Goal: Task Accomplishment & Management: Complete application form

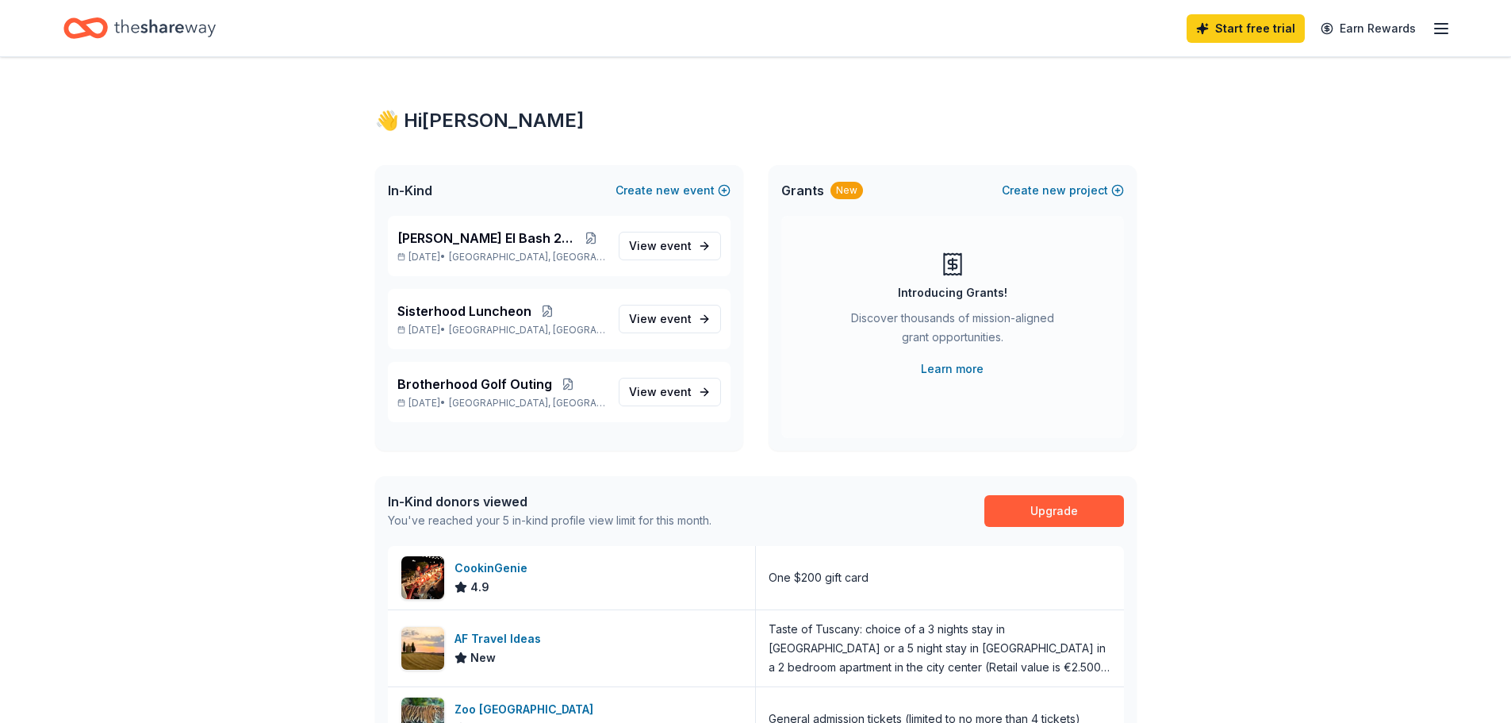
click at [1448, 24] on line "button" at bounding box center [1441, 24] width 13 height 0
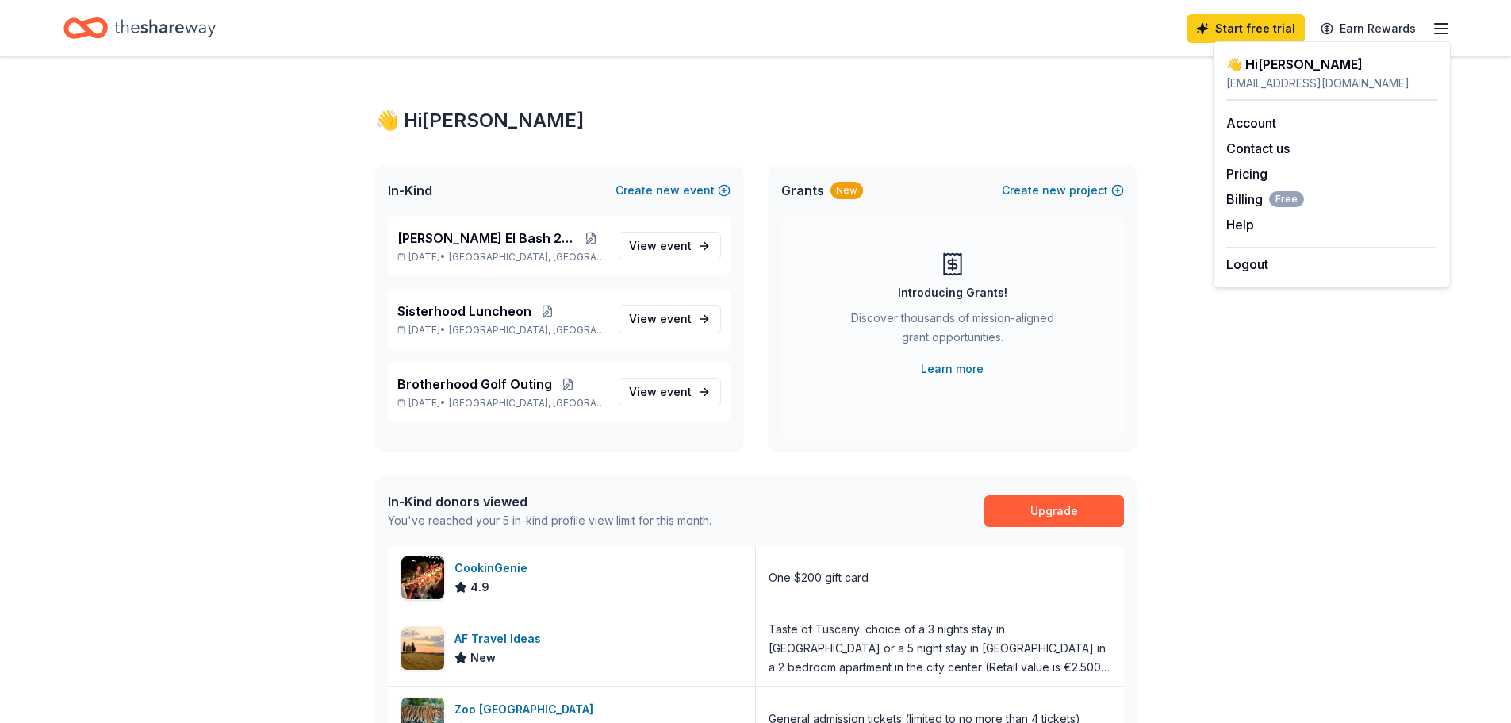
click at [1178, 417] on div "👋 Hi Shayna In-Kind Create new event Beth El Bash 2026 Apr 11, 2026 • Boca Rato…" at bounding box center [755, 701] width 1511 height 1288
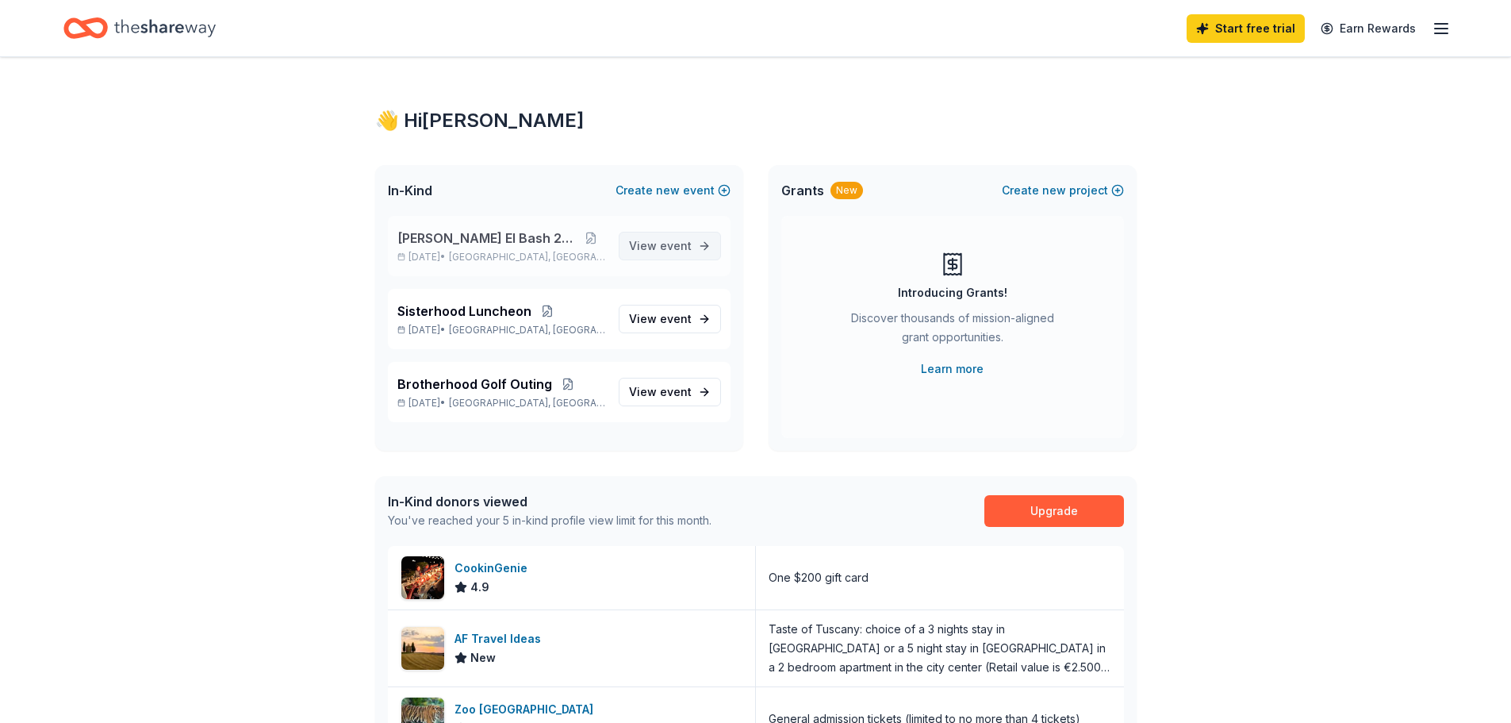
click at [673, 247] on span "event" at bounding box center [676, 245] width 32 height 13
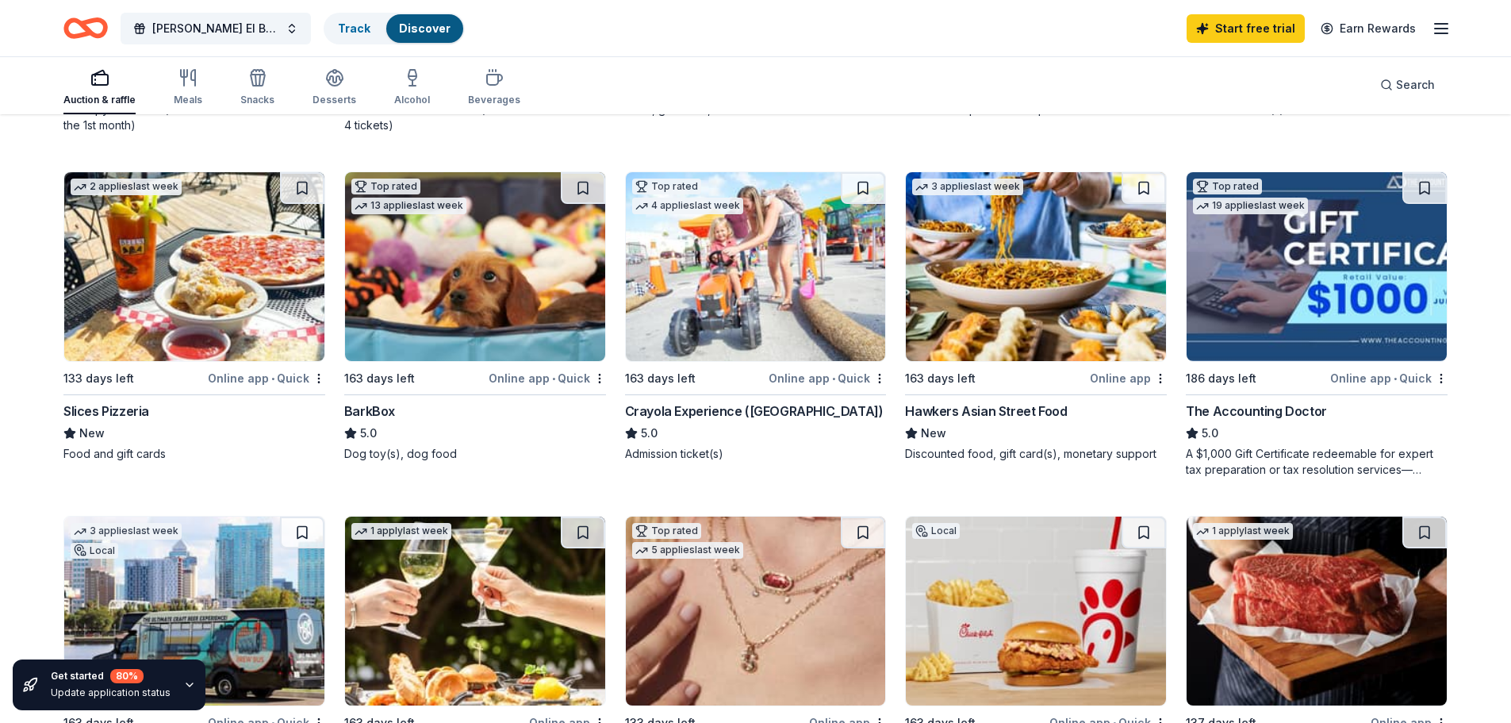
scroll to position [952, 0]
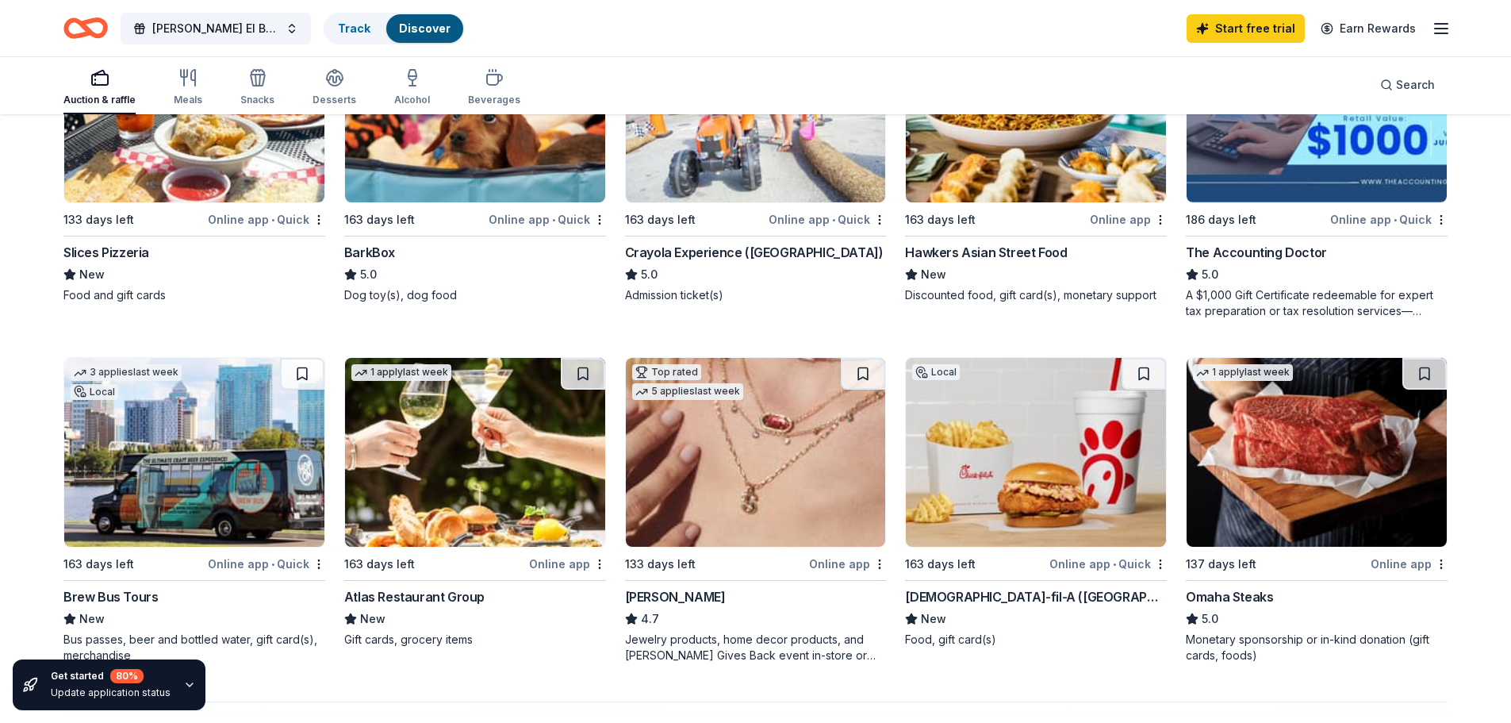
click at [684, 503] on img at bounding box center [756, 452] width 260 height 189
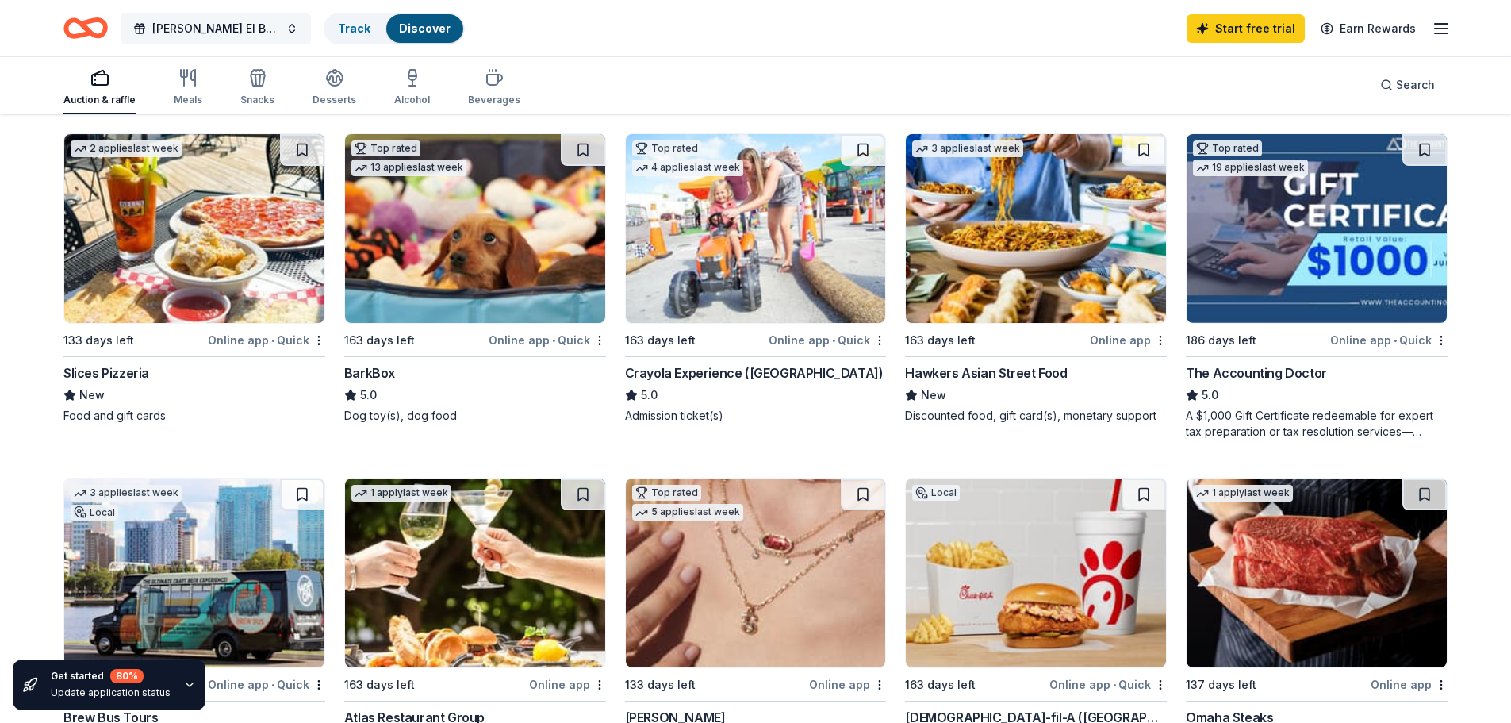
scroll to position [793, 0]
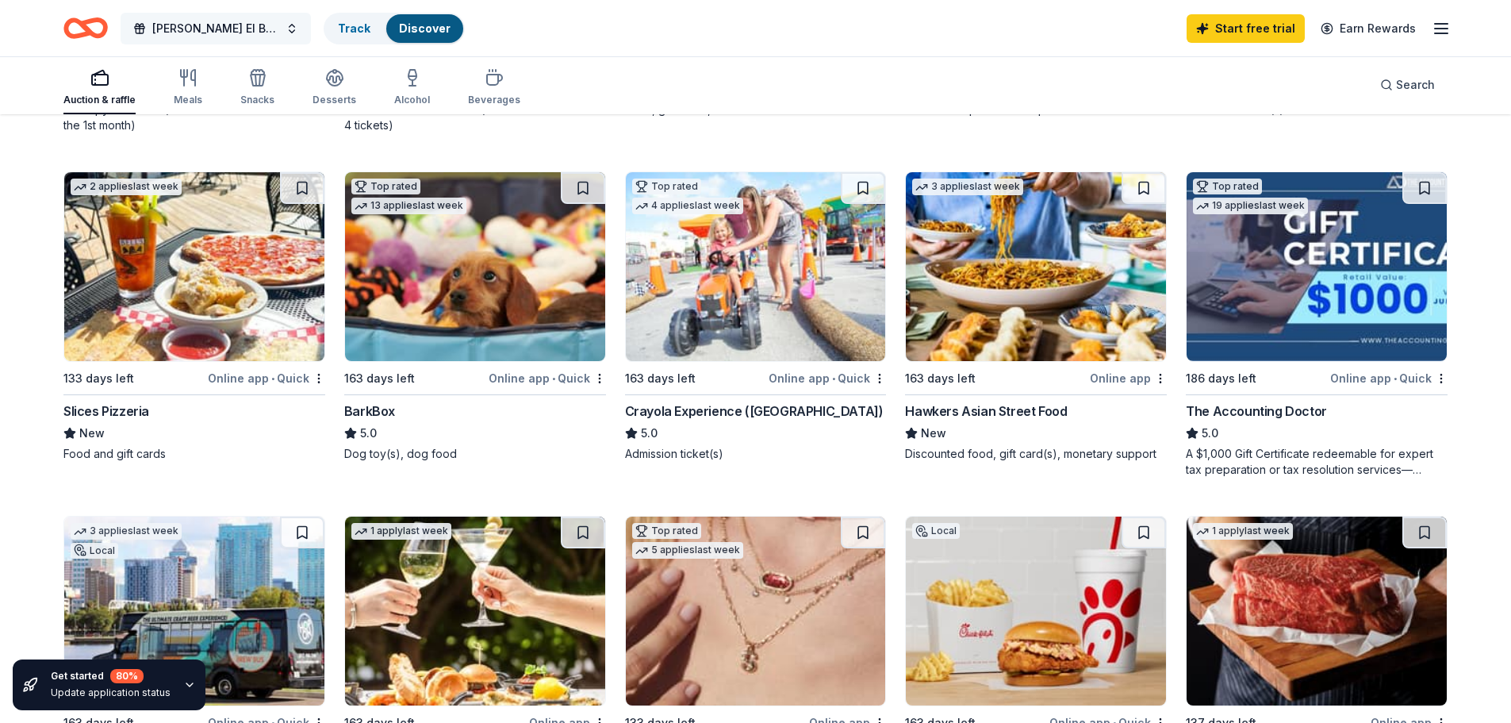
click at [234, 43] on button "Beth El Bash 2026" at bounding box center [216, 29] width 190 height 32
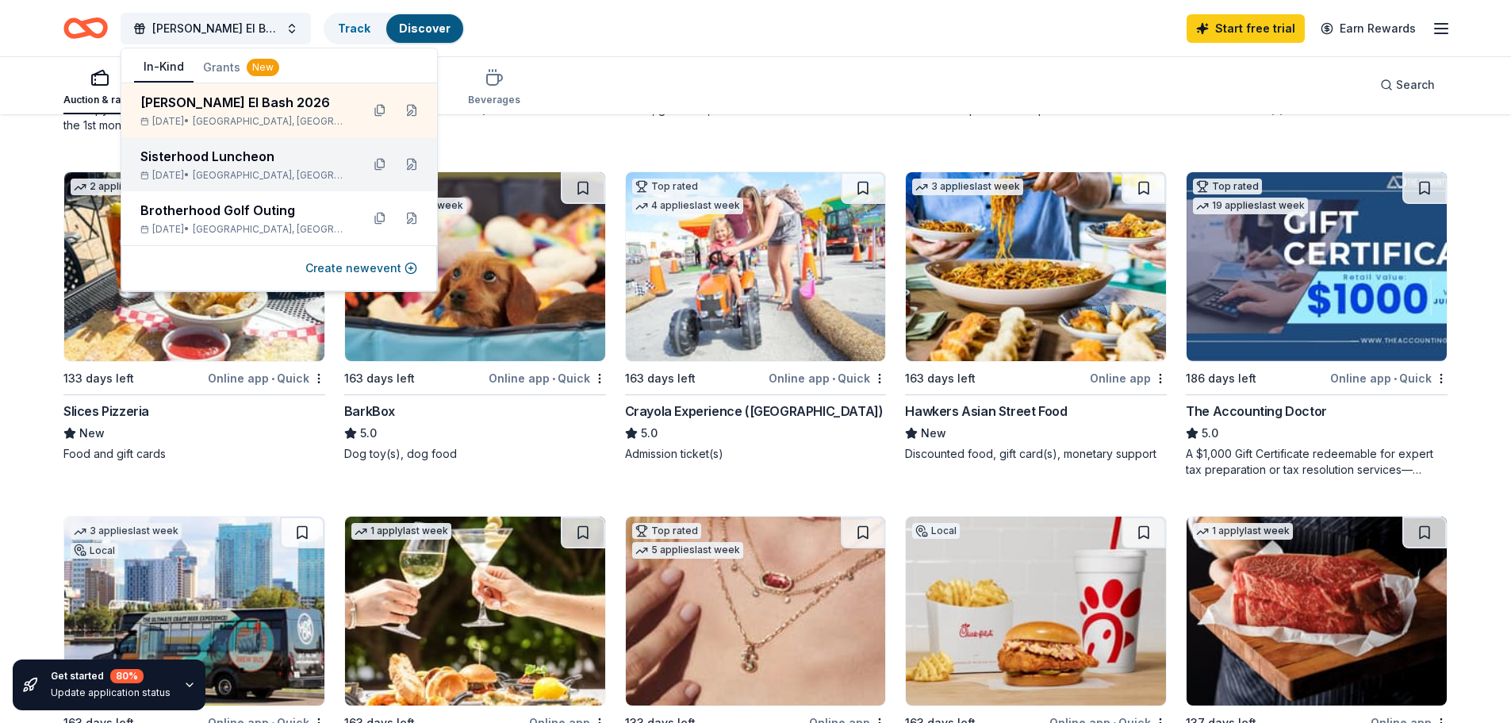
click at [239, 172] on span "Boca Raton, FL" at bounding box center [270, 175] width 155 height 13
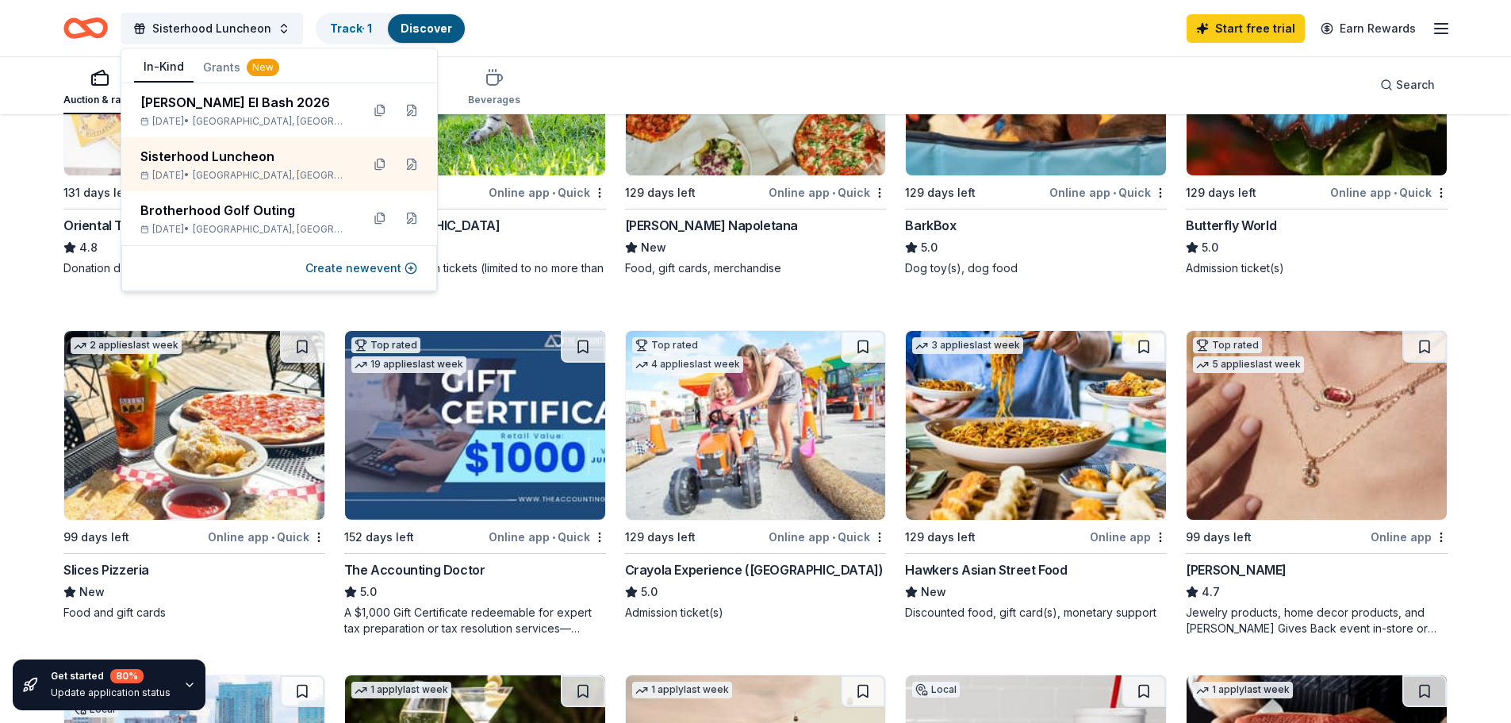
scroll to position [952, 0]
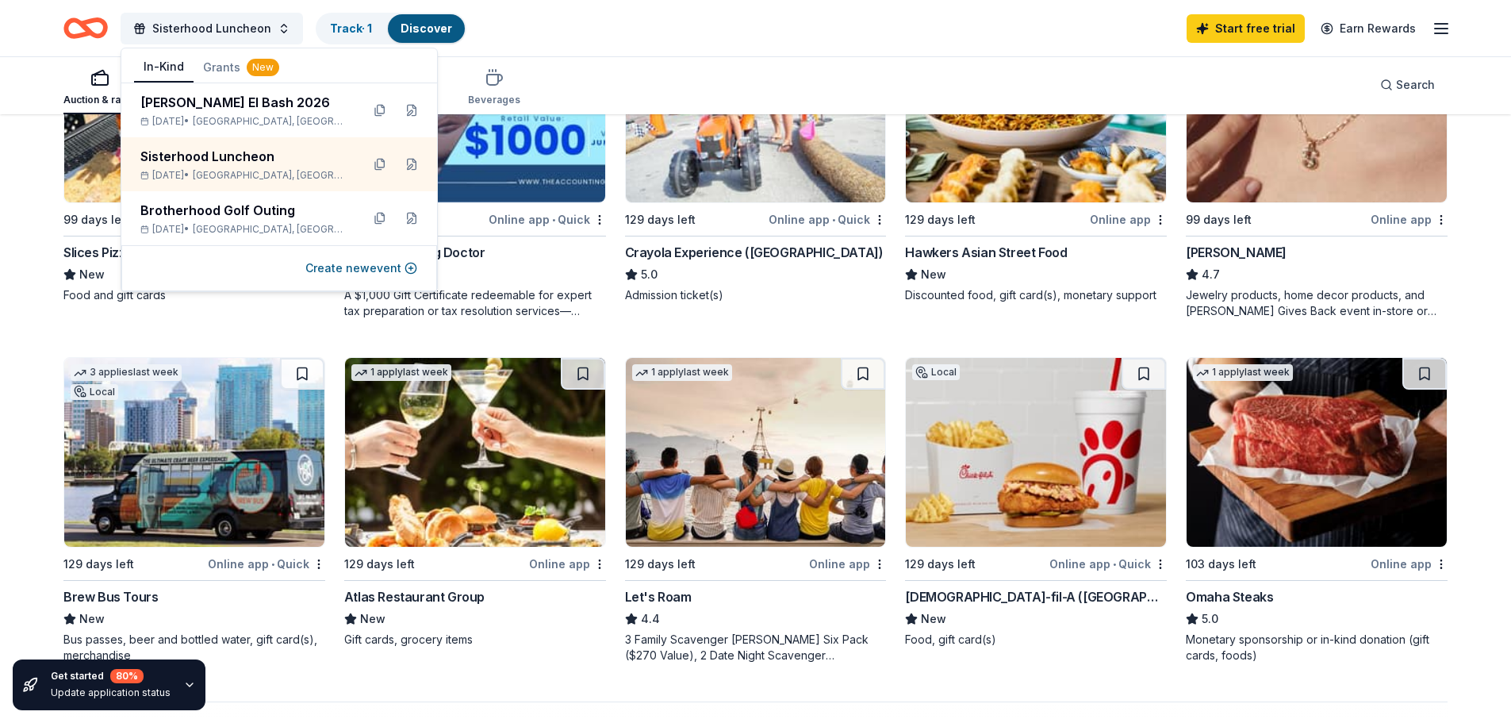
click at [1256, 172] on img at bounding box center [1317, 107] width 260 height 189
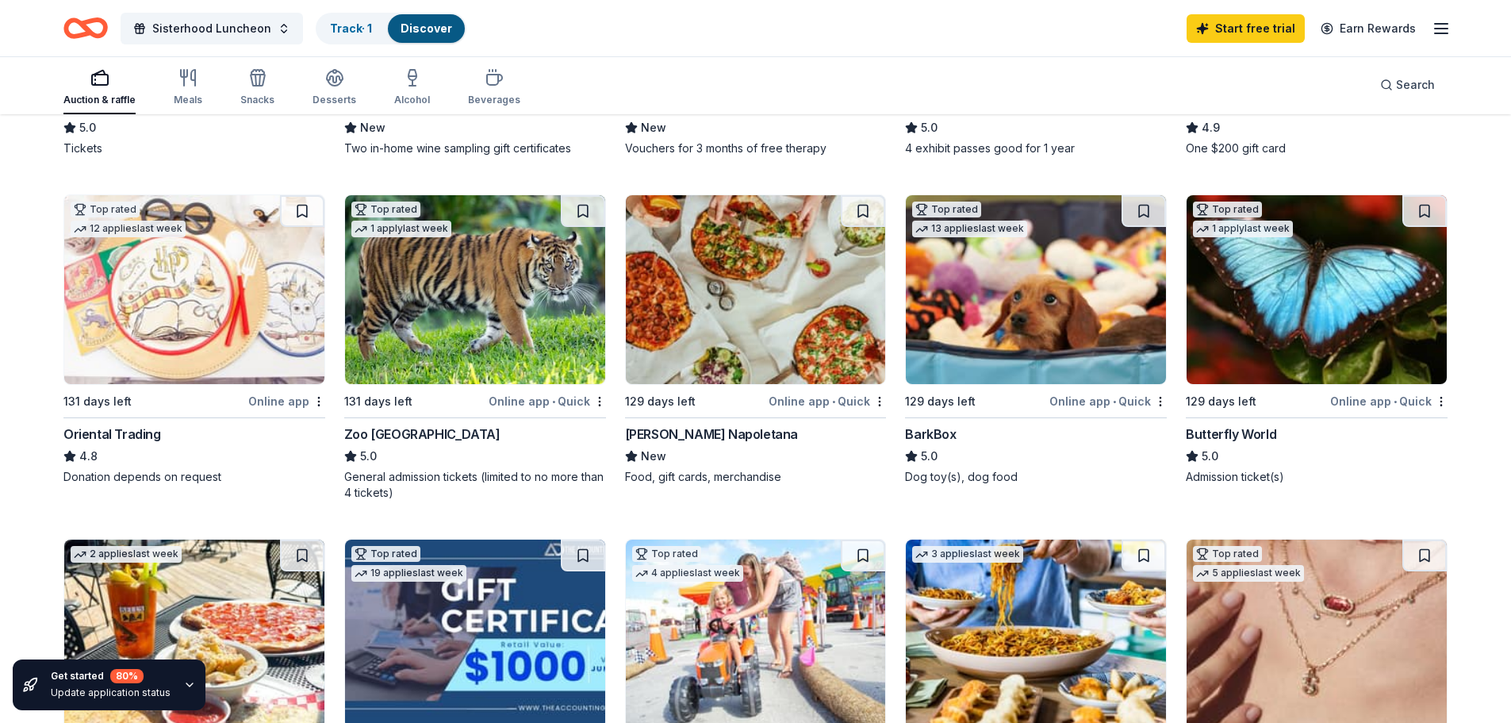
scroll to position [317, 0]
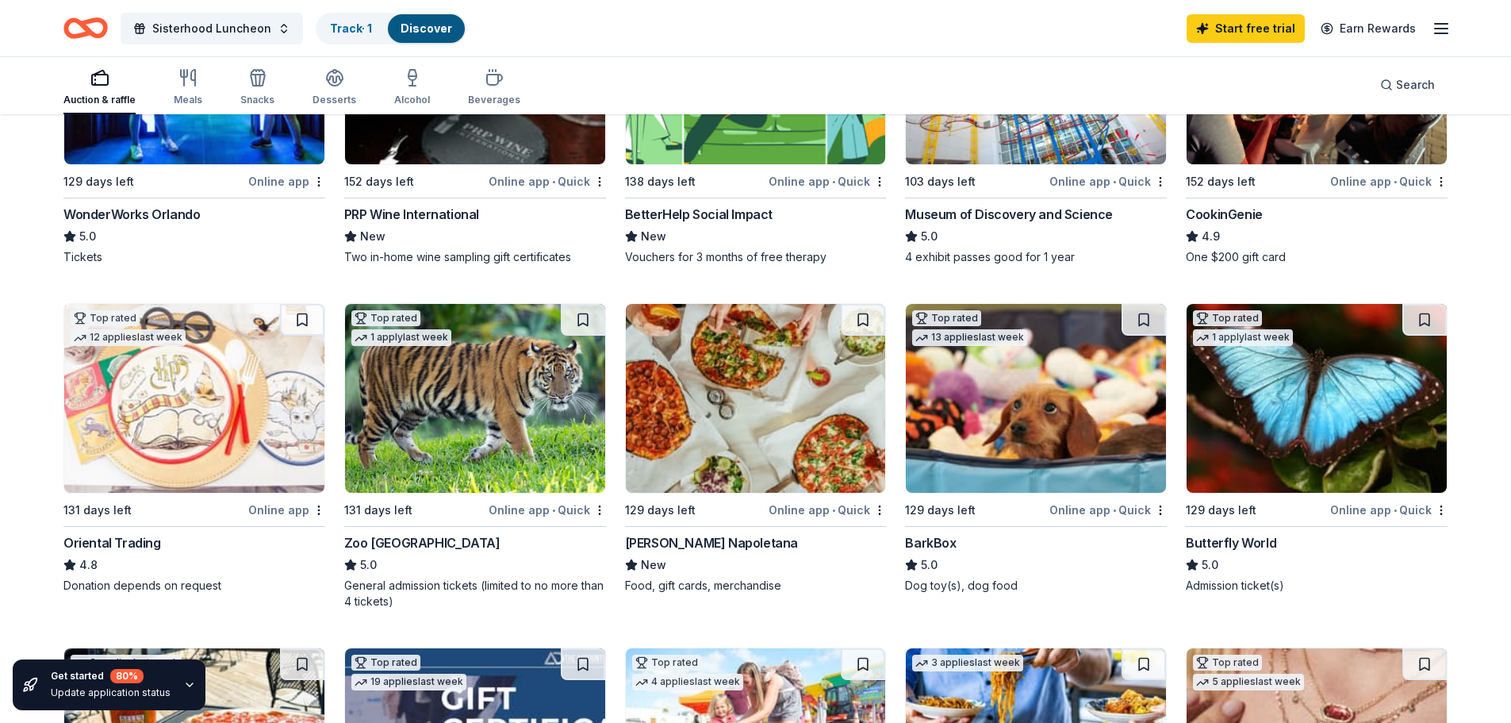
click at [1330, 388] on img at bounding box center [1317, 398] width 260 height 189
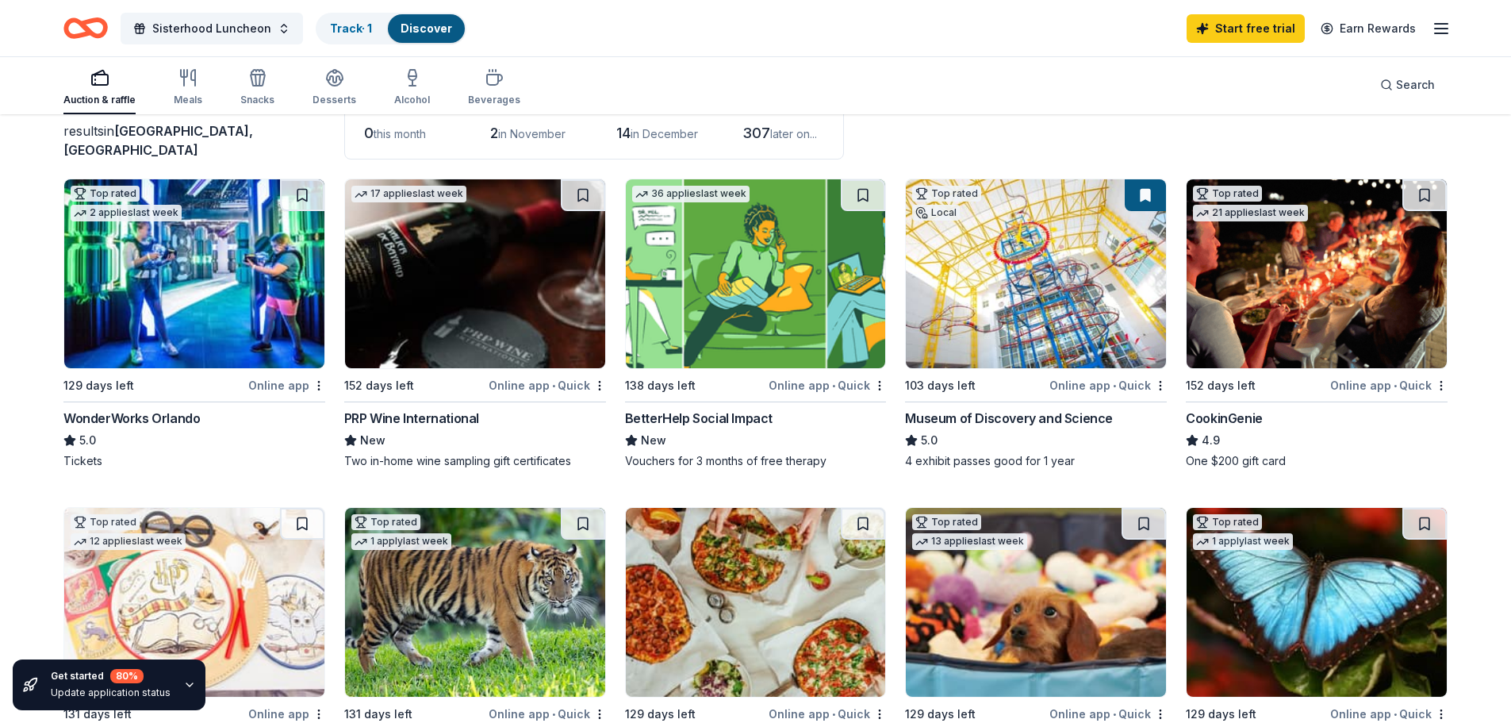
scroll to position [0, 0]
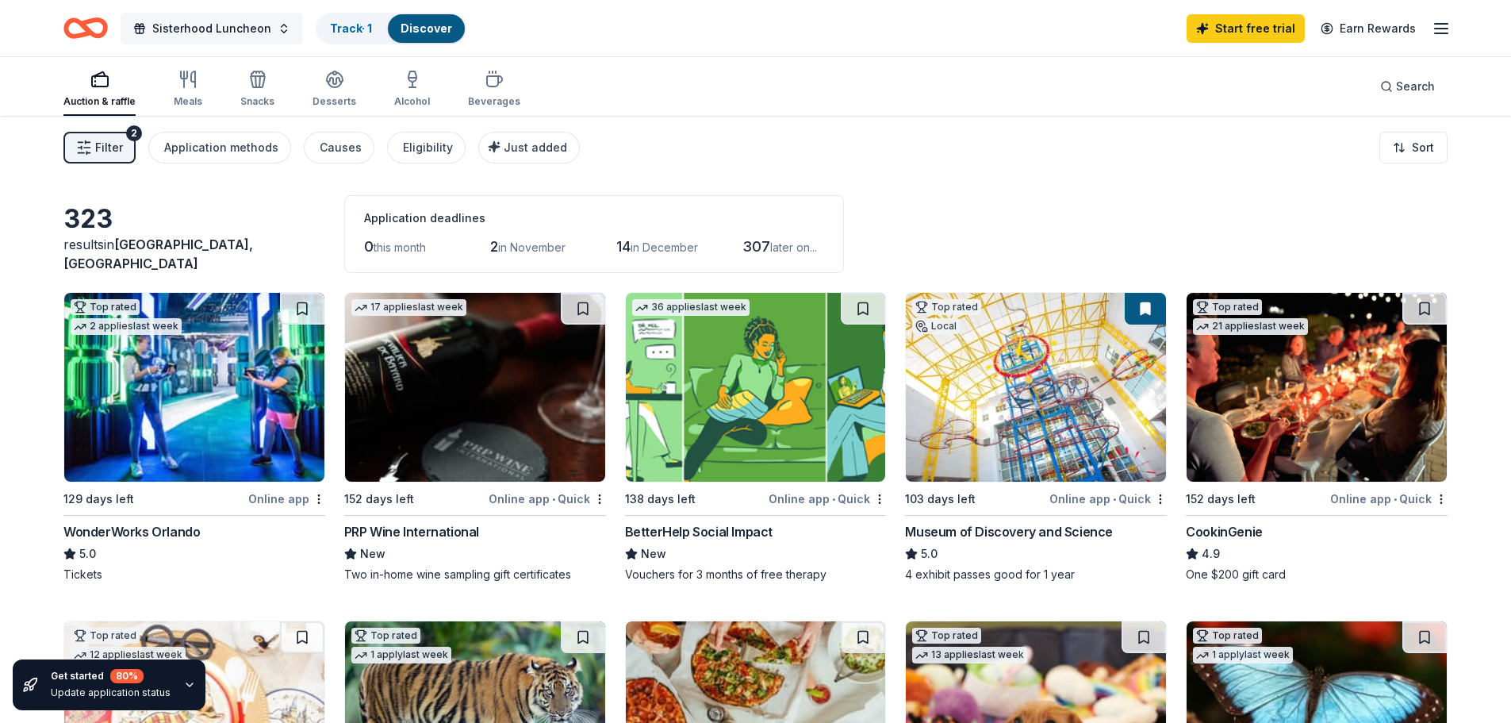
click at [229, 24] on span "Sisterhood Luncheon" at bounding box center [211, 28] width 119 height 19
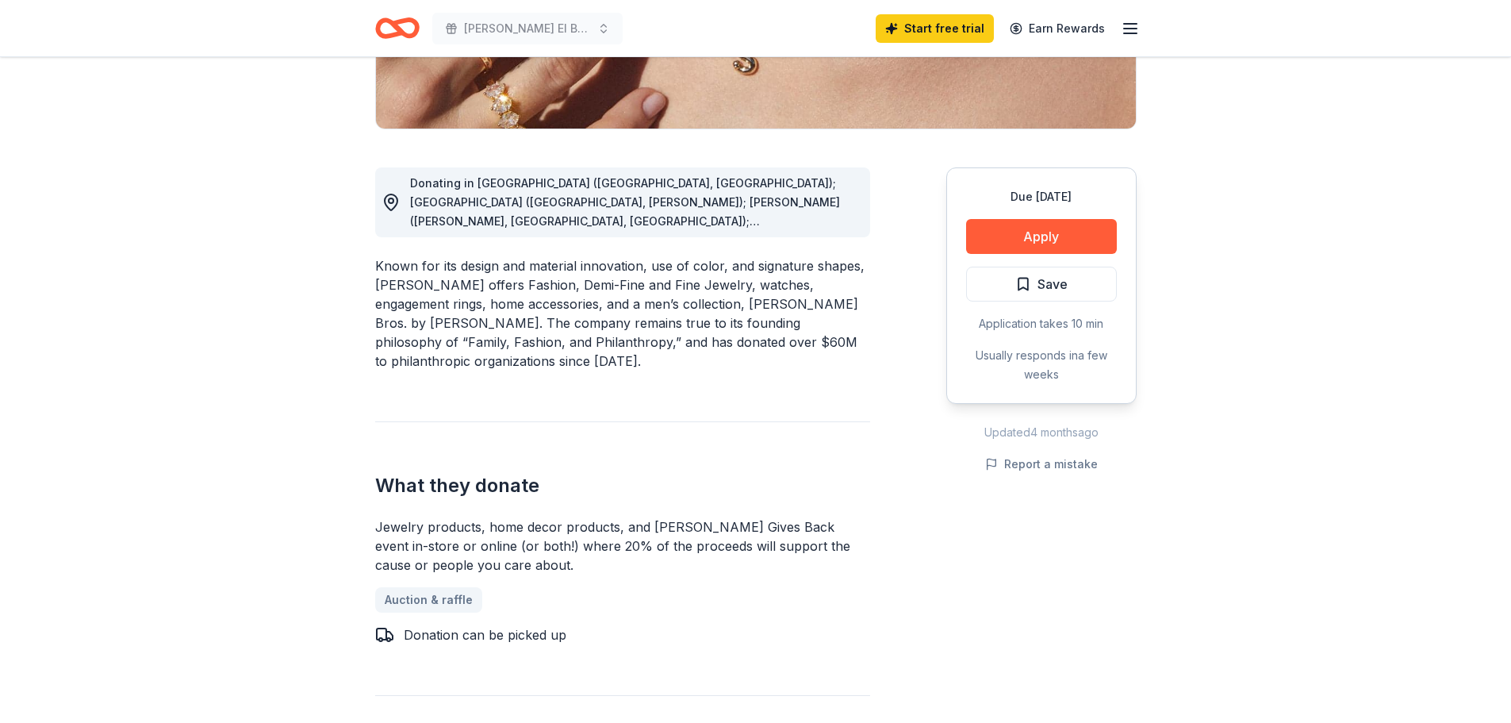
scroll to position [317, 0]
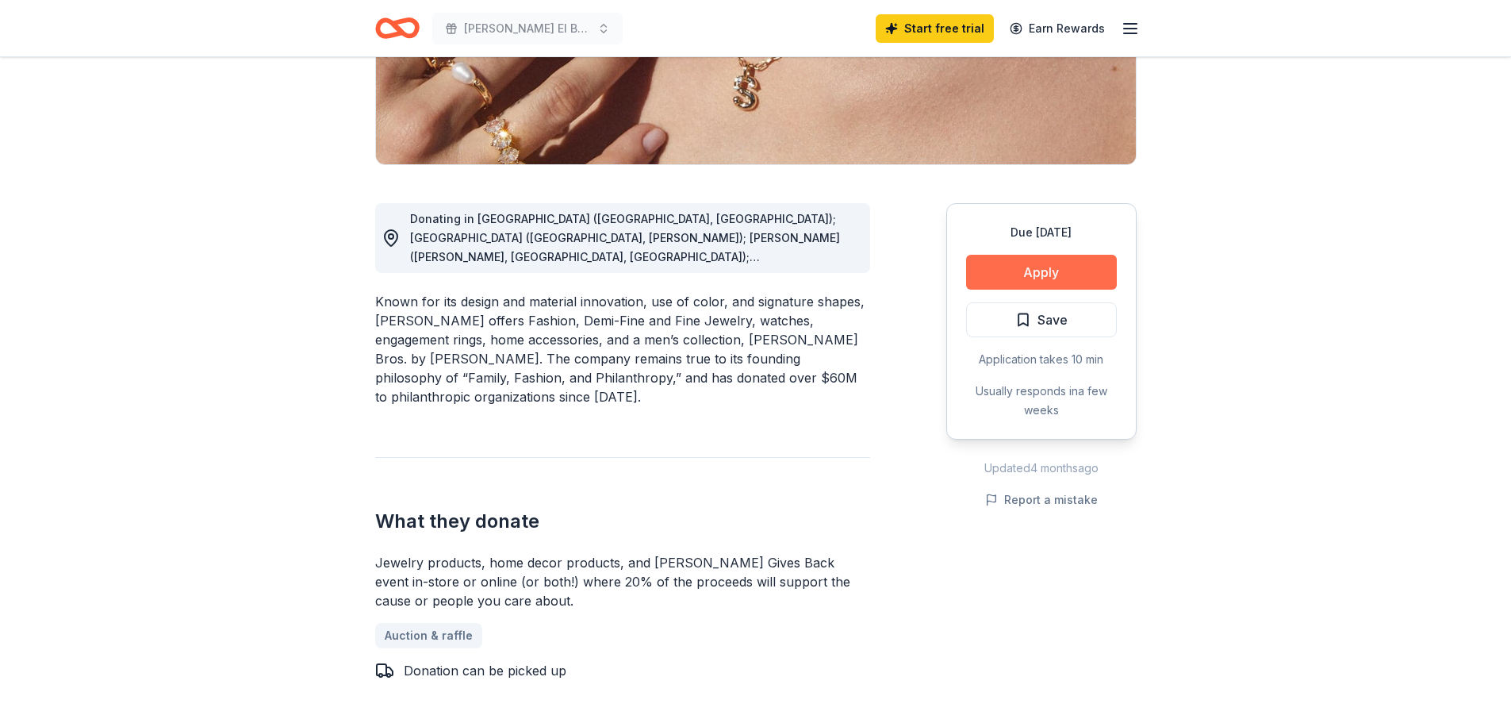
click at [1049, 277] on button "Apply" at bounding box center [1041, 272] width 151 height 35
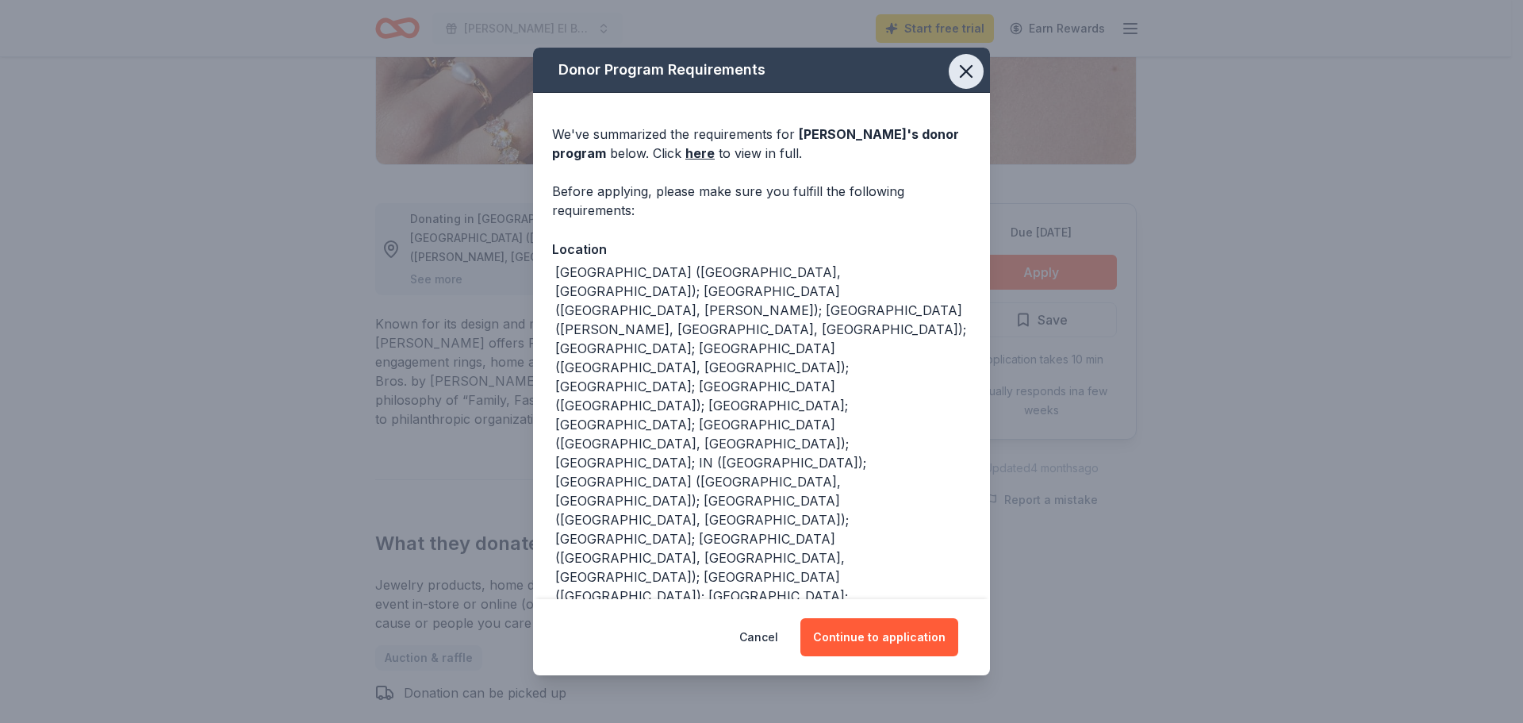
click at [955, 64] on icon "button" at bounding box center [966, 71] width 22 height 22
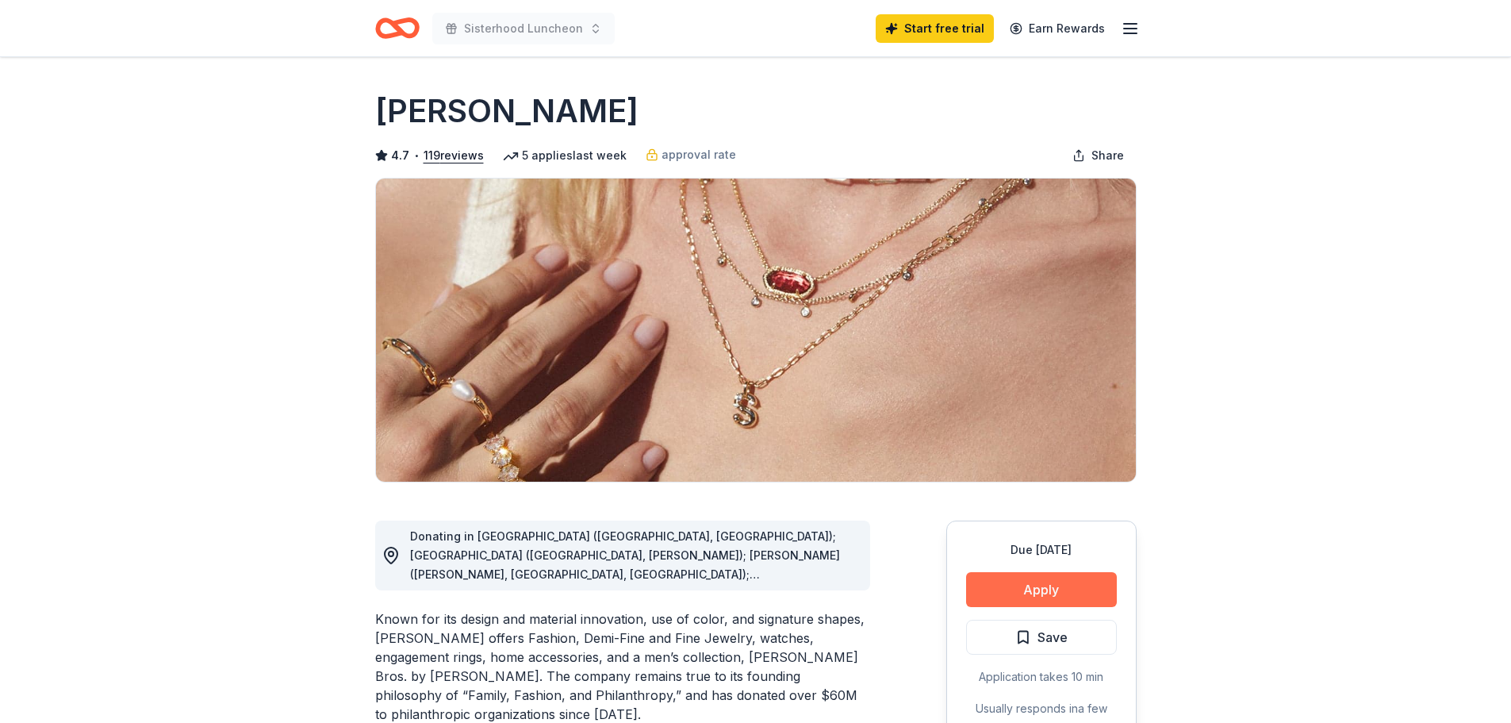
click at [987, 589] on button "Apply" at bounding box center [1041, 589] width 151 height 35
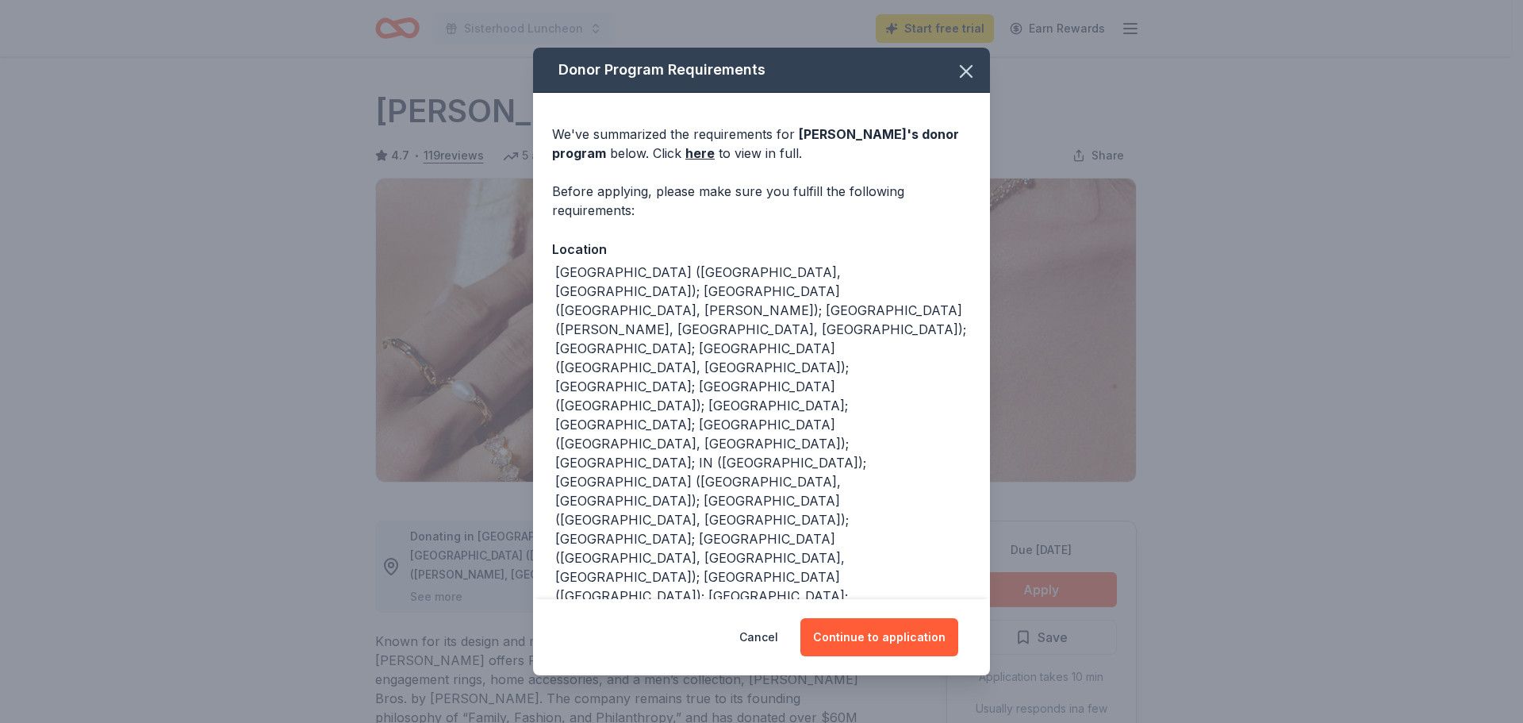
scroll to position [67, 0]
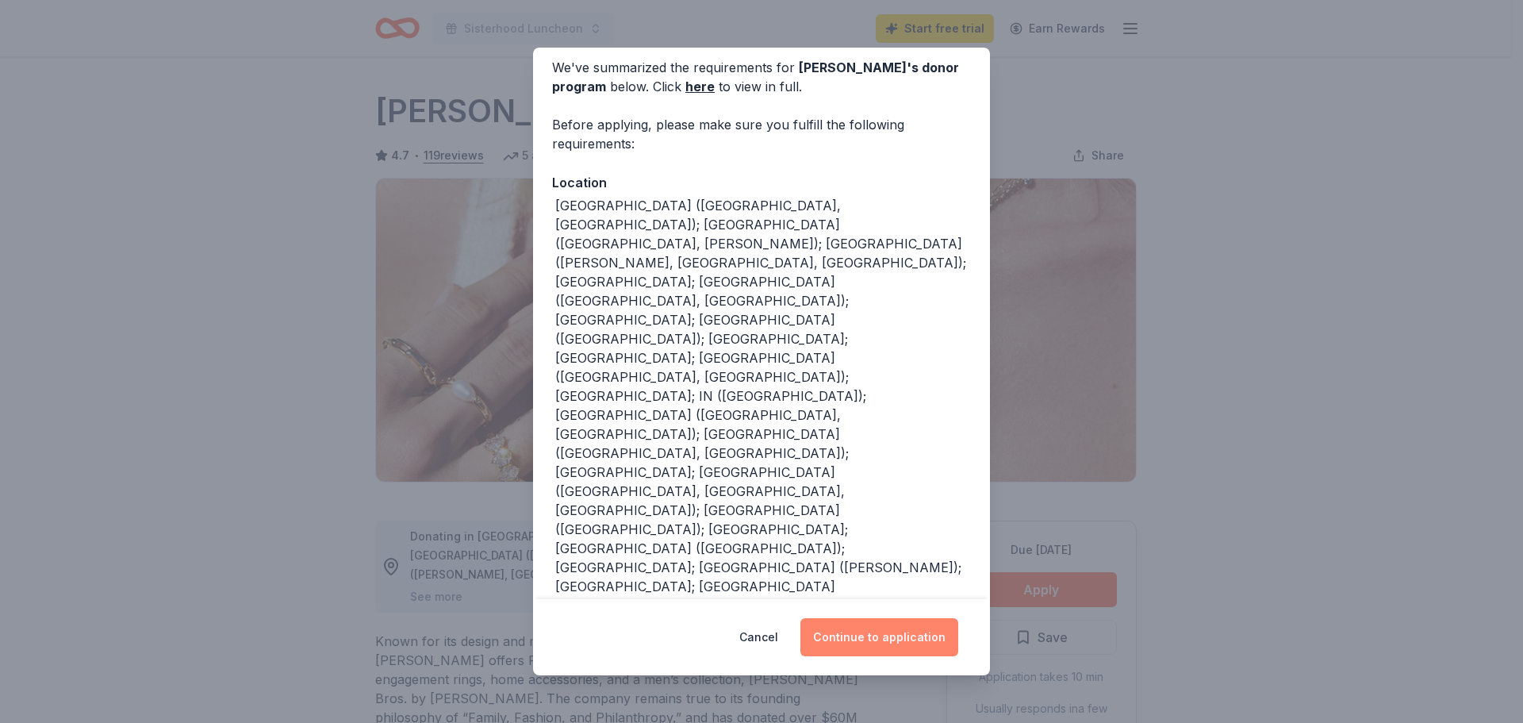
click at [869, 642] on button "Continue to application" at bounding box center [879, 637] width 158 height 38
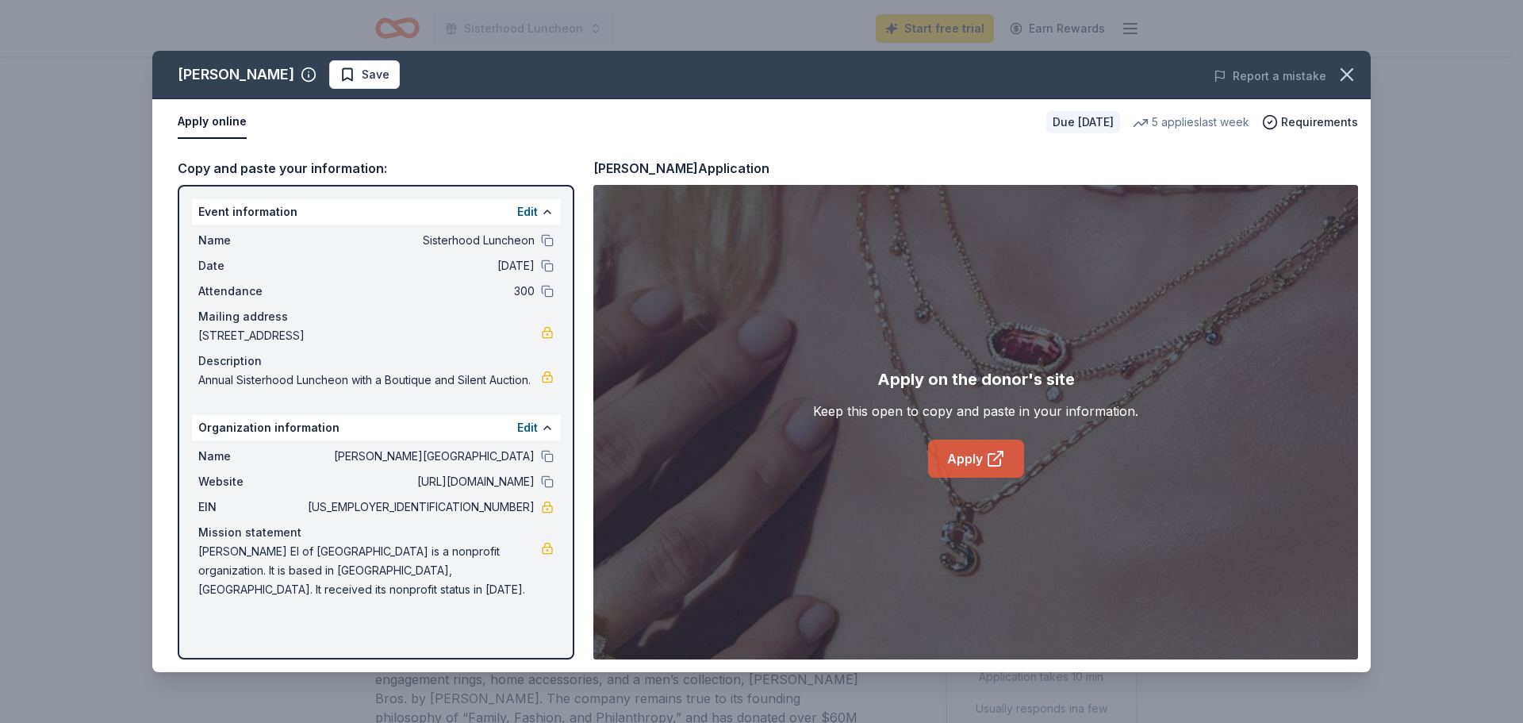
click at [987, 459] on icon at bounding box center [995, 458] width 19 height 19
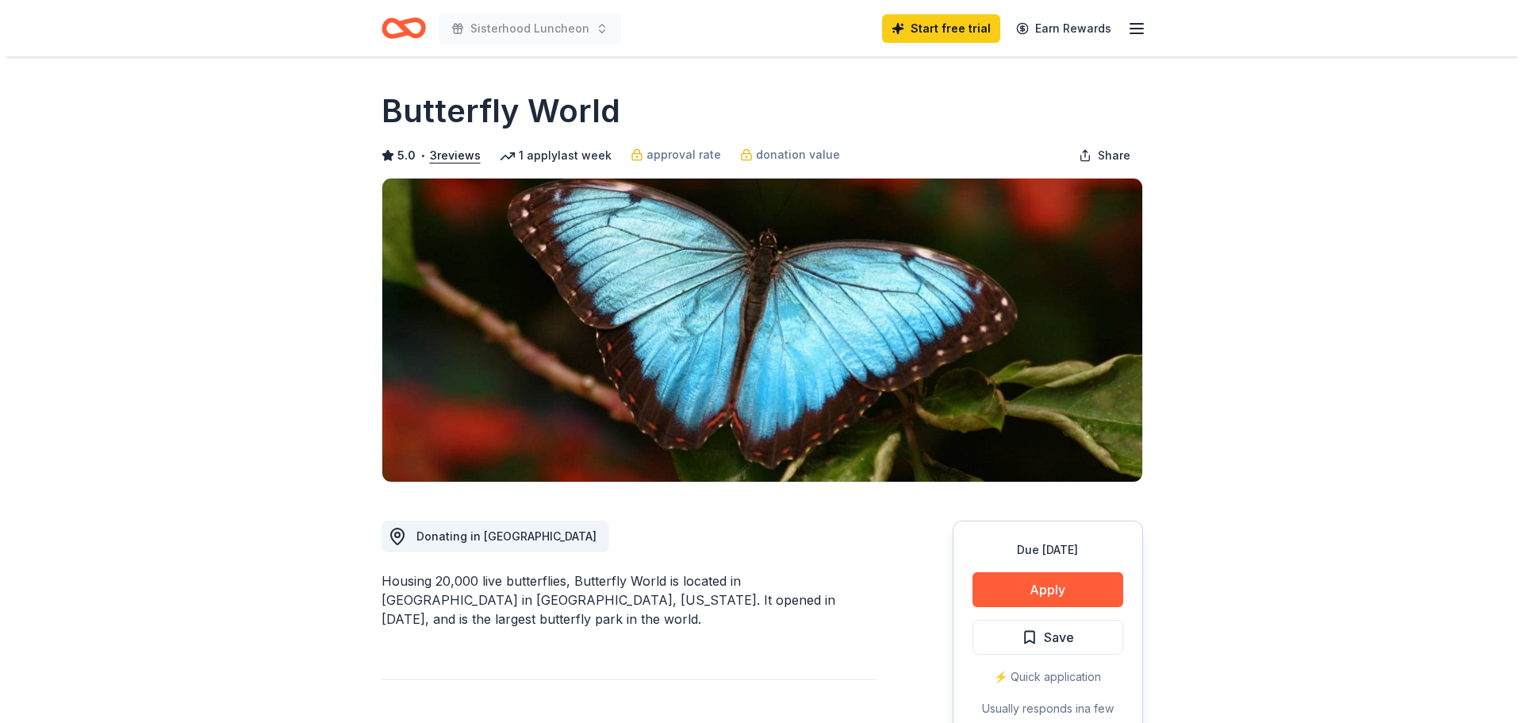
scroll to position [159, 0]
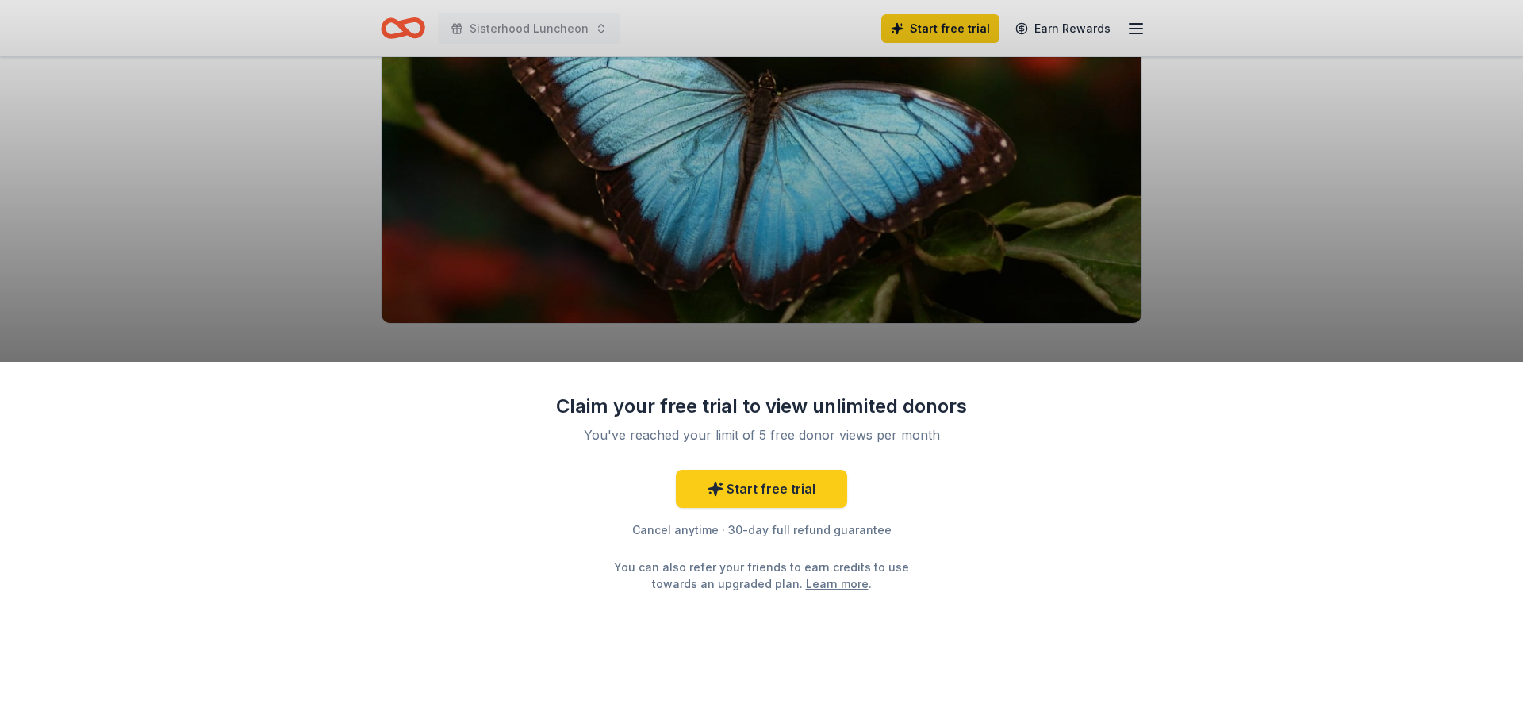
click at [1311, 278] on div "Claim your free trial to view unlimited donors You've reached your limit of 5 f…" at bounding box center [761, 361] width 1523 height 723
